Goal: Find specific page/section: Find specific page/section

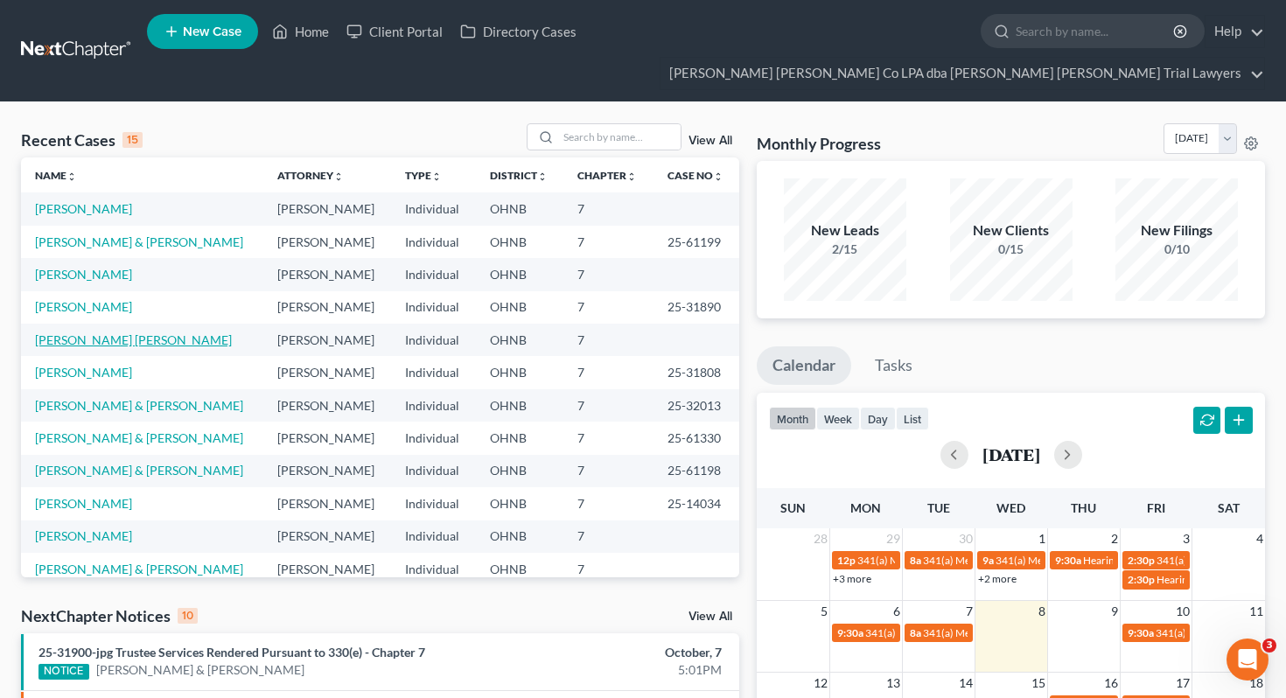
click at [101, 332] on link "[PERSON_NAME] [PERSON_NAME]" at bounding box center [133, 339] width 197 height 15
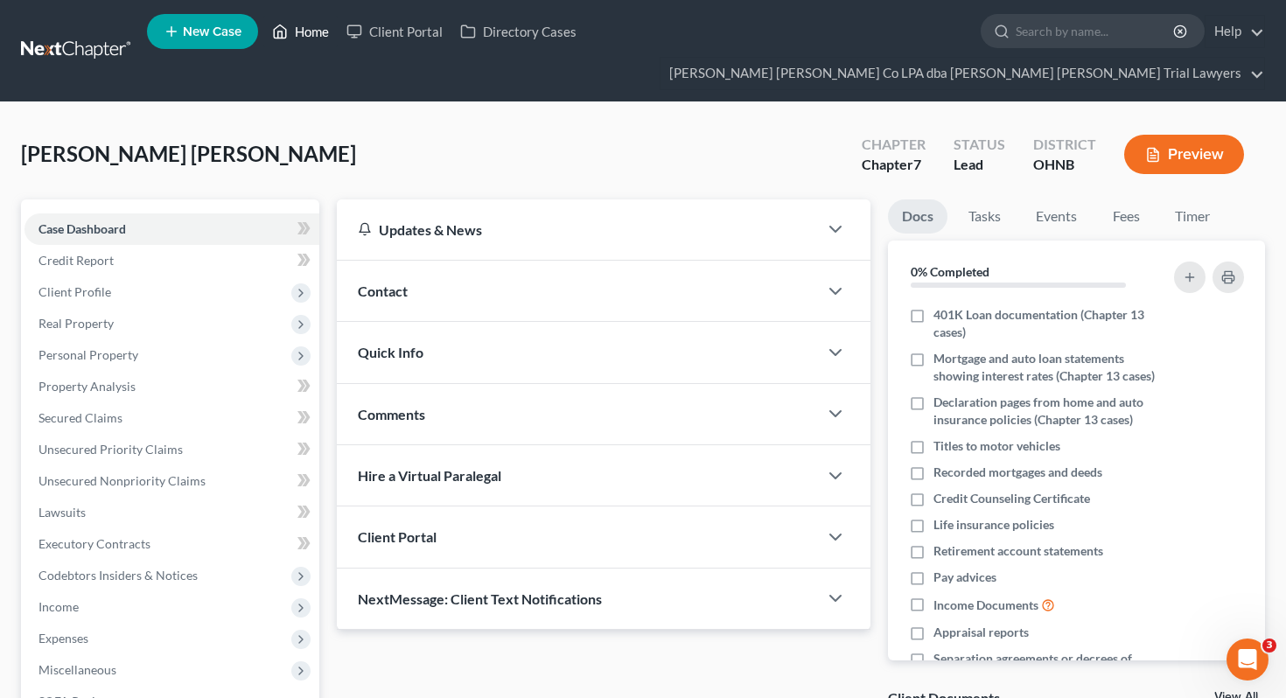
click at [291, 26] on link "Home" at bounding box center [300, 31] width 74 height 31
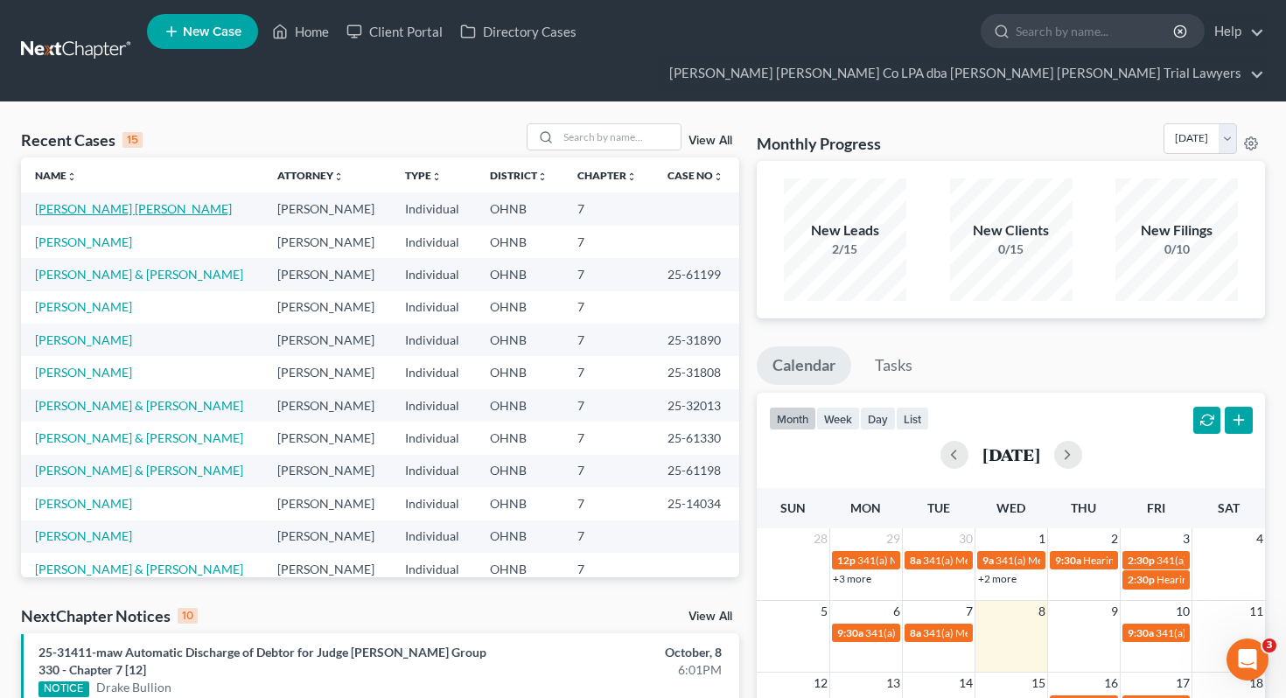
click at [101, 201] on link "[PERSON_NAME] [PERSON_NAME]" at bounding box center [133, 208] width 197 height 15
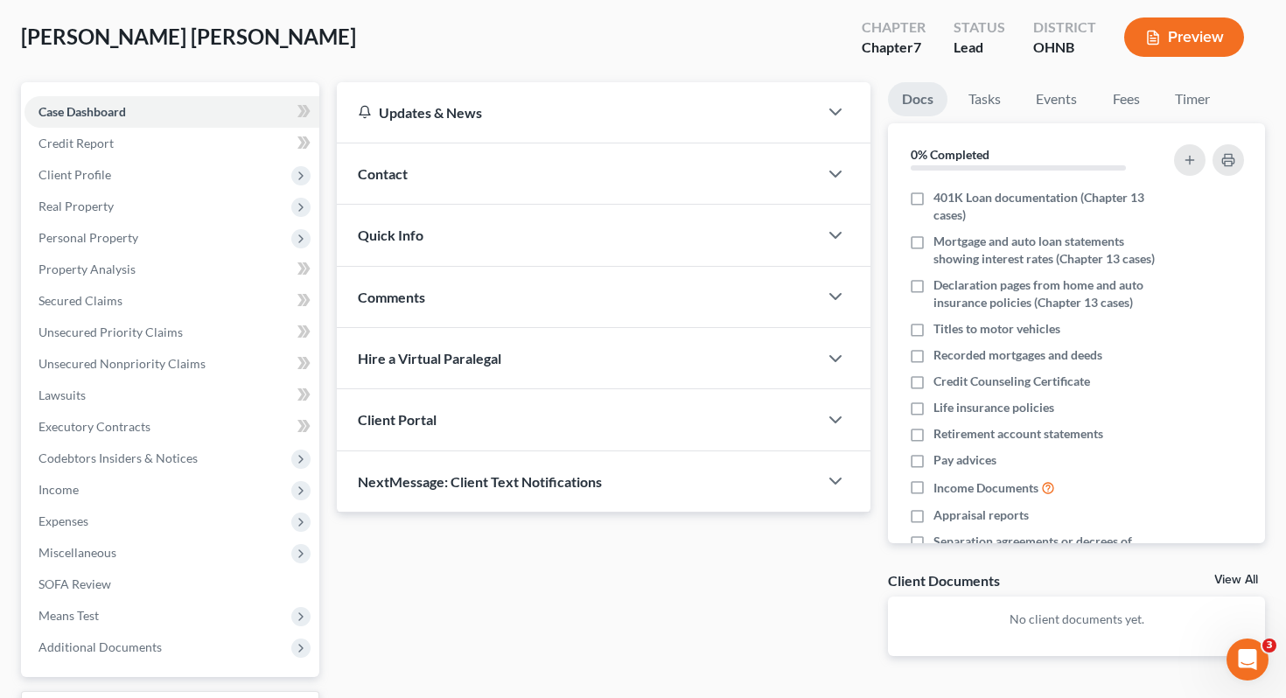
scroll to position [230, 0]
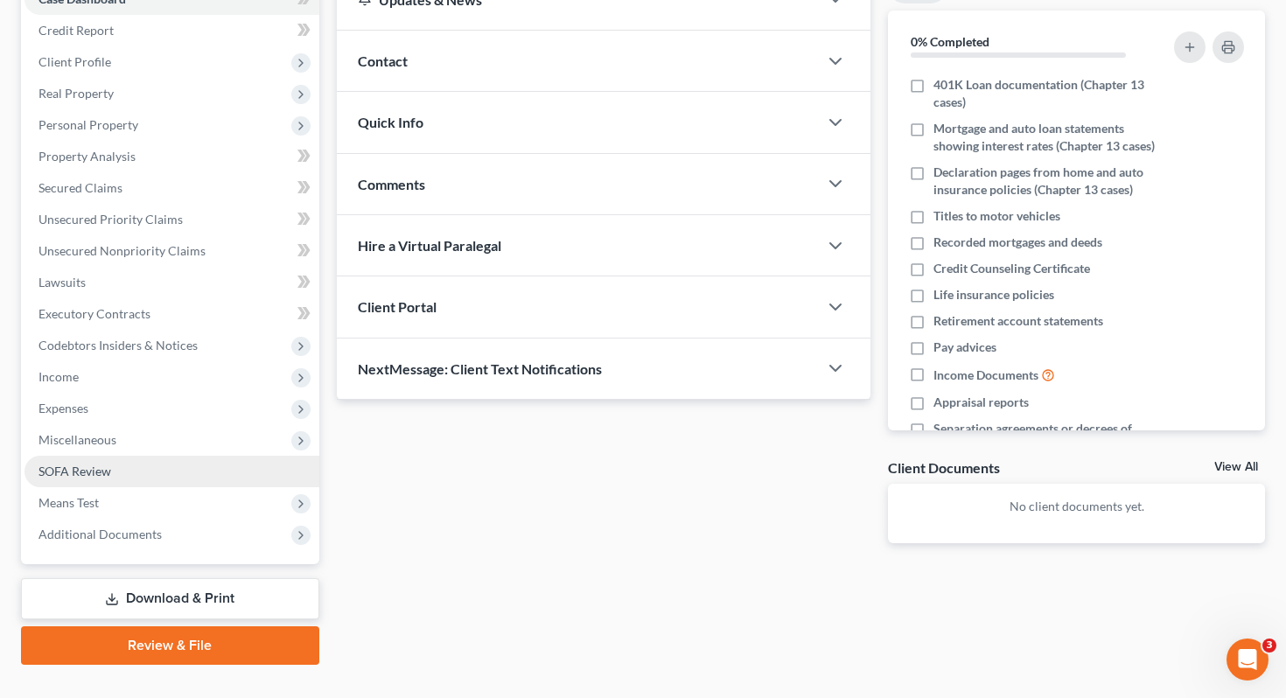
click at [102, 456] on link "SOFA Review" at bounding box center [171, 471] width 295 height 31
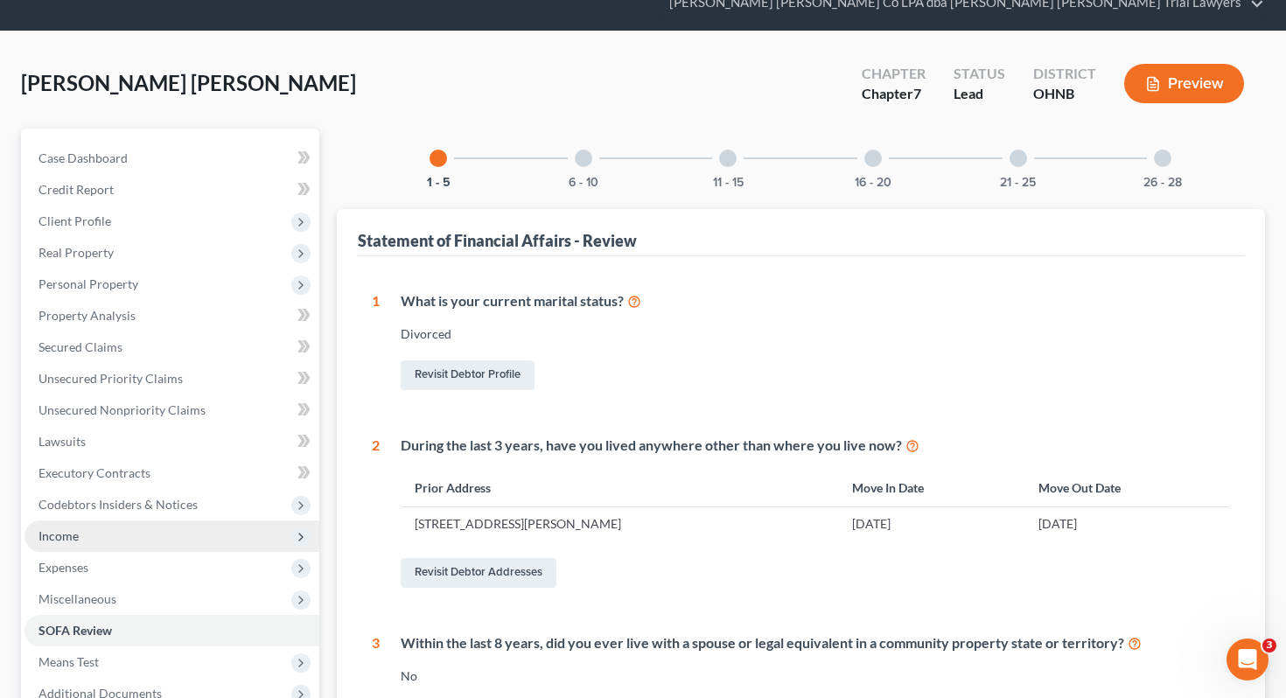
scroll to position [199, 0]
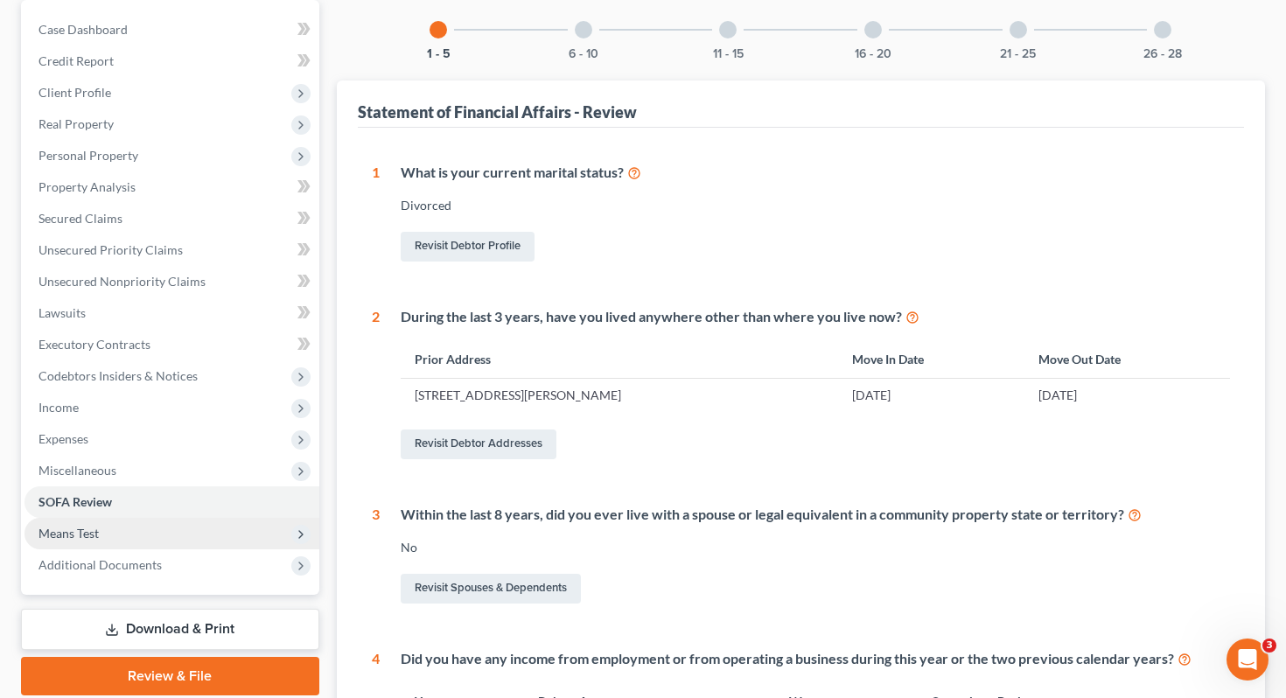
click at [110, 518] on span "Means Test" at bounding box center [171, 533] width 295 height 31
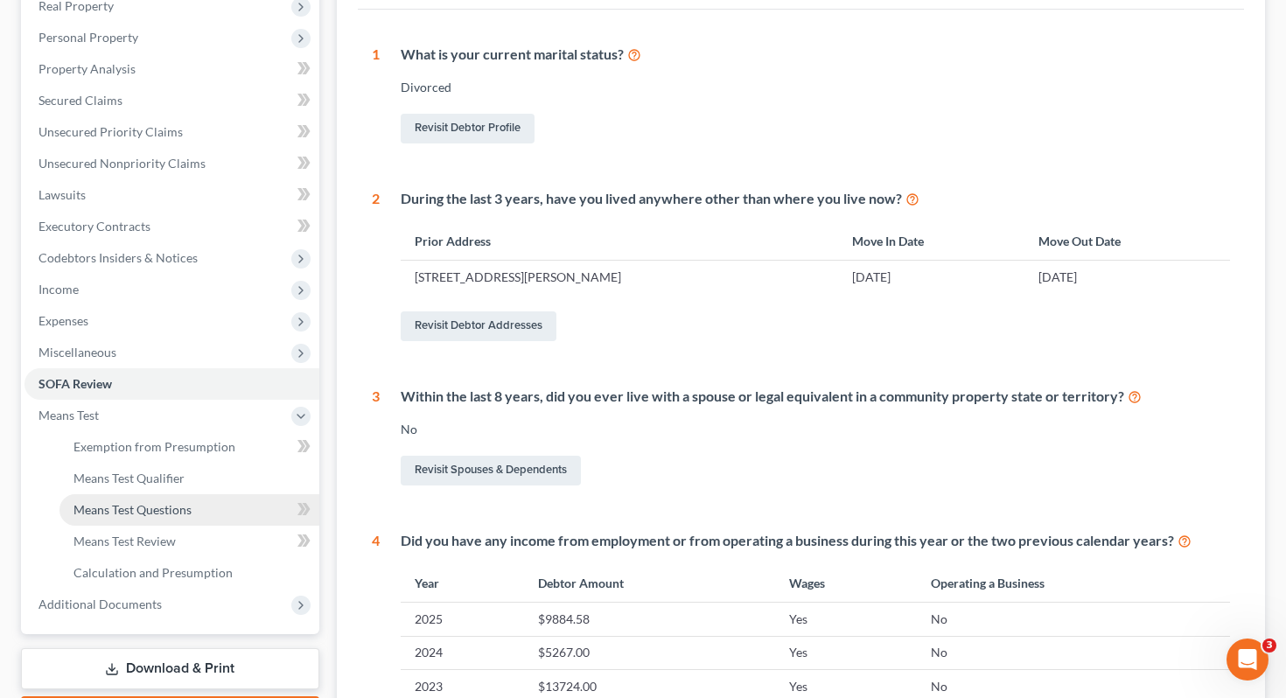
scroll to position [322, 0]
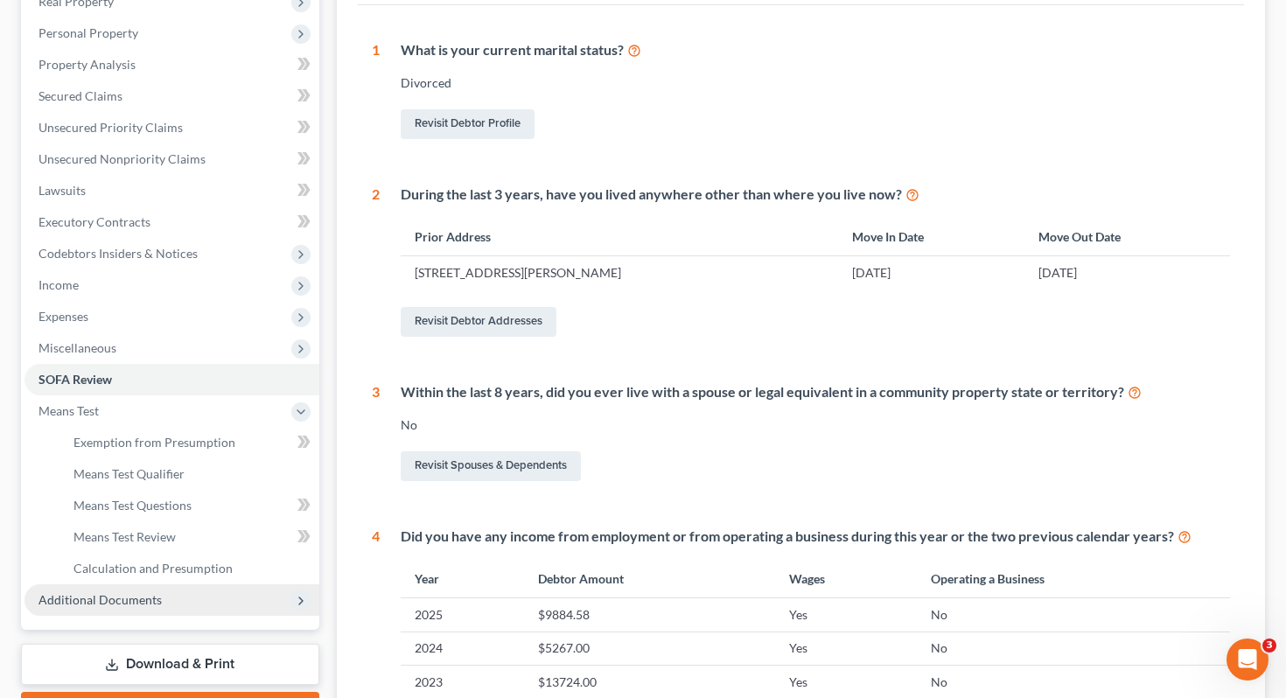
click at [151, 592] on span "Additional Documents" at bounding box center [99, 599] width 123 height 15
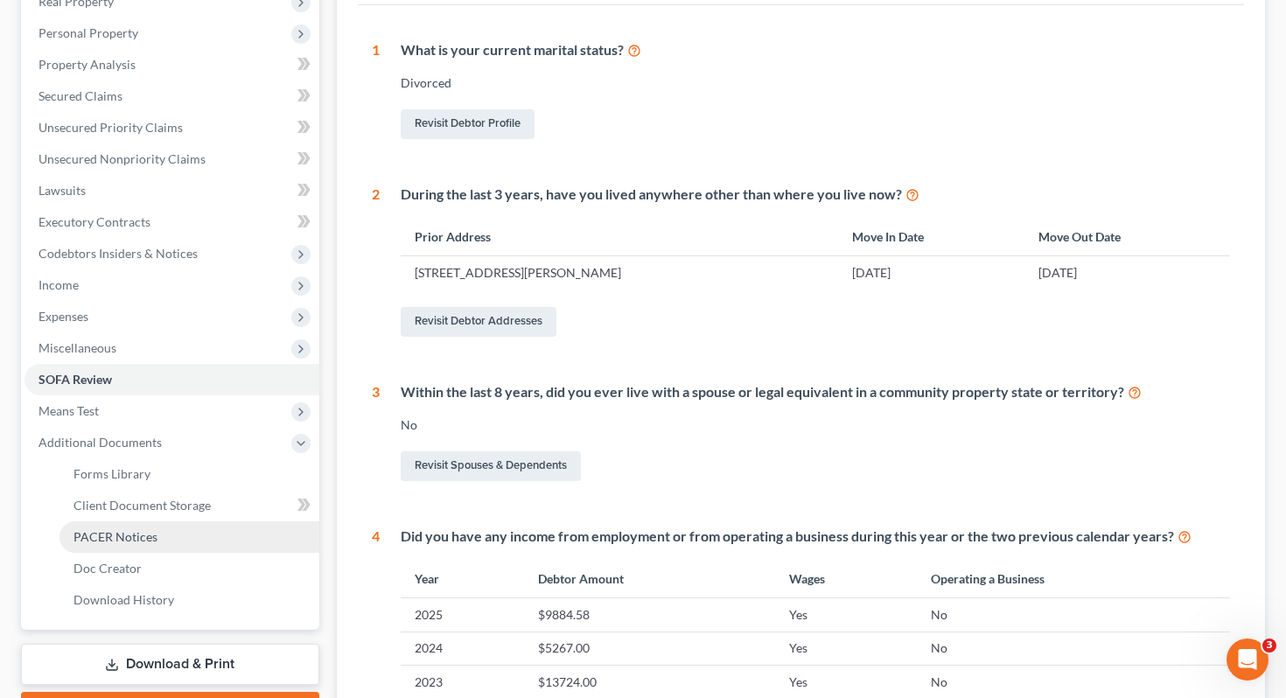
click at [145, 521] on link "PACER Notices" at bounding box center [189, 536] width 260 height 31
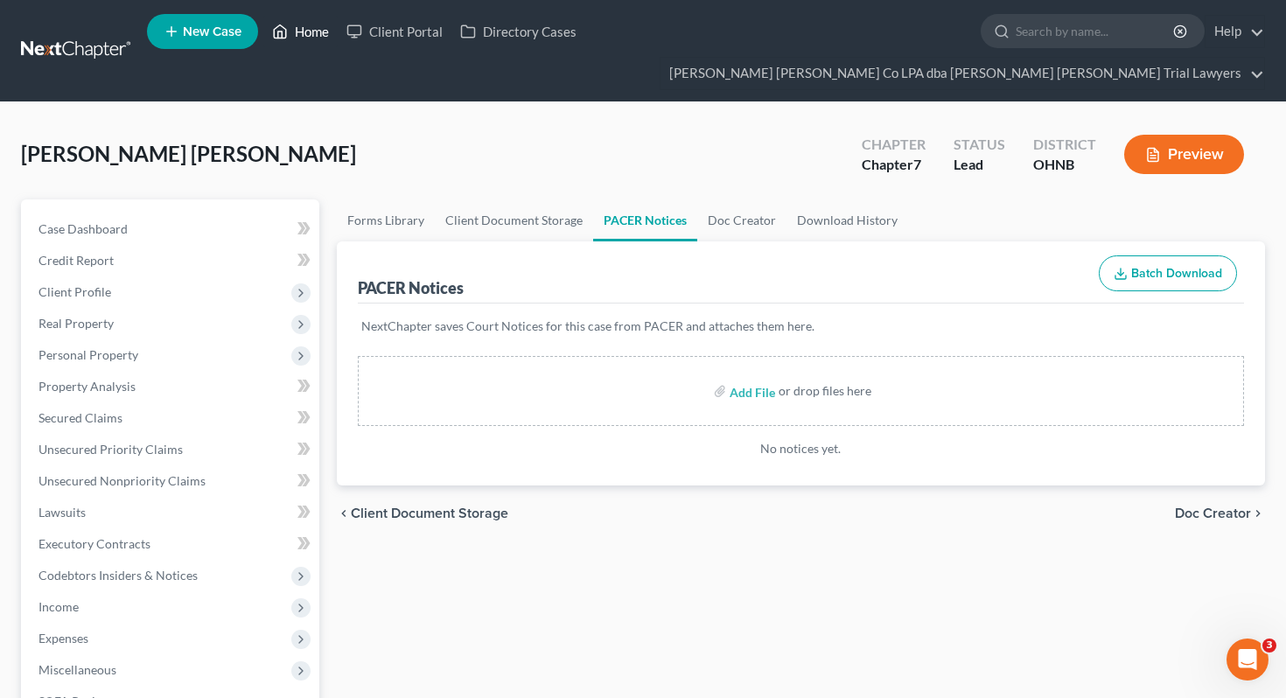
click at [290, 36] on link "Home" at bounding box center [300, 31] width 74 height 31
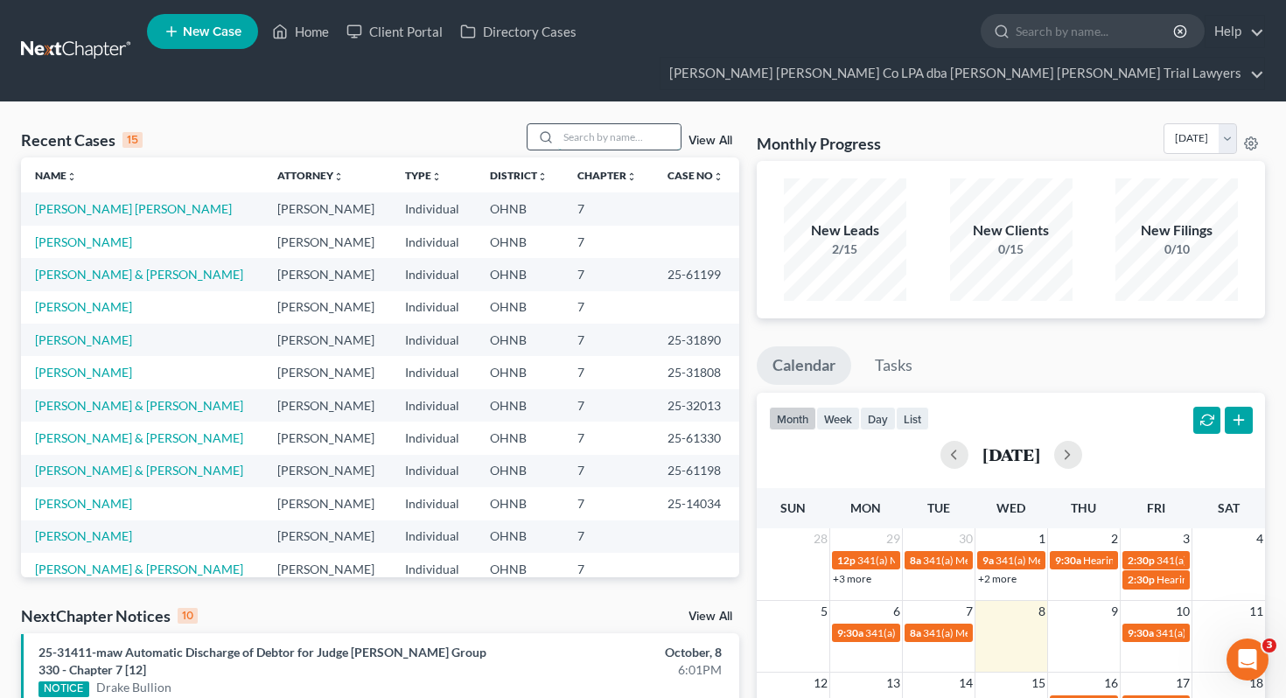
click at [630, 124] on input "search" at bounding box center [619, 136] width 122 height 25
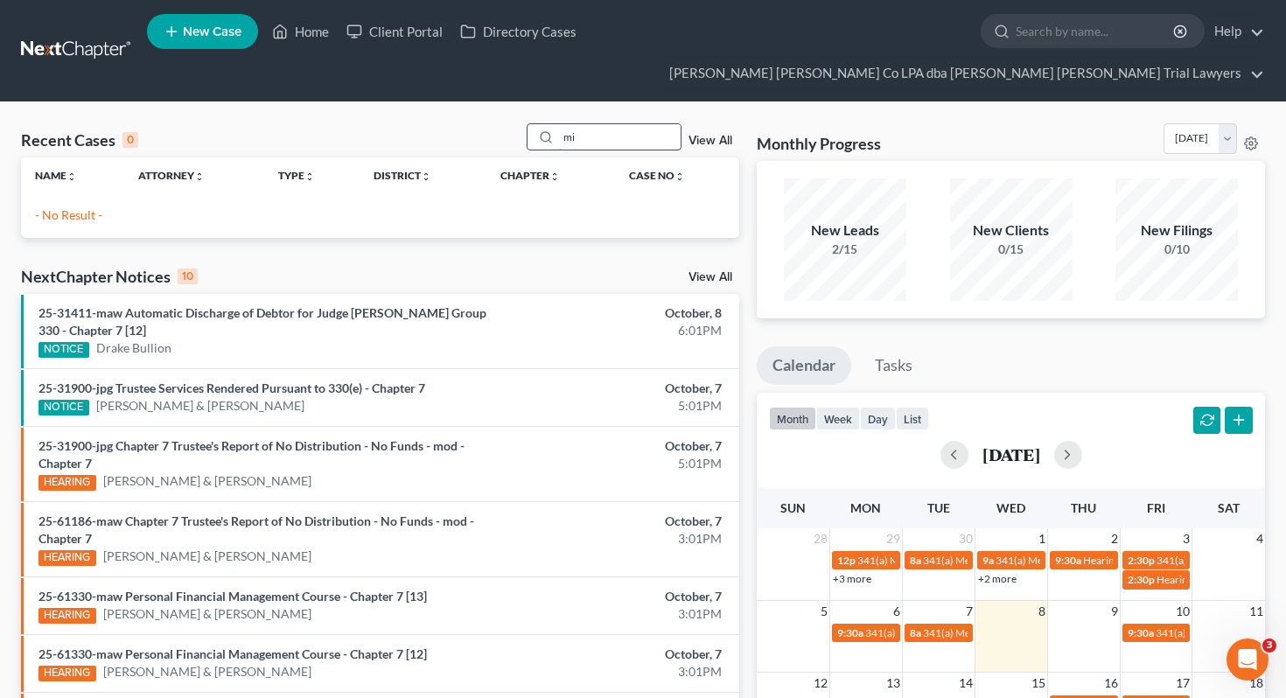
type input "m"
type input "k"
